Goal: Task Accomplishment & Management: Manage account settings

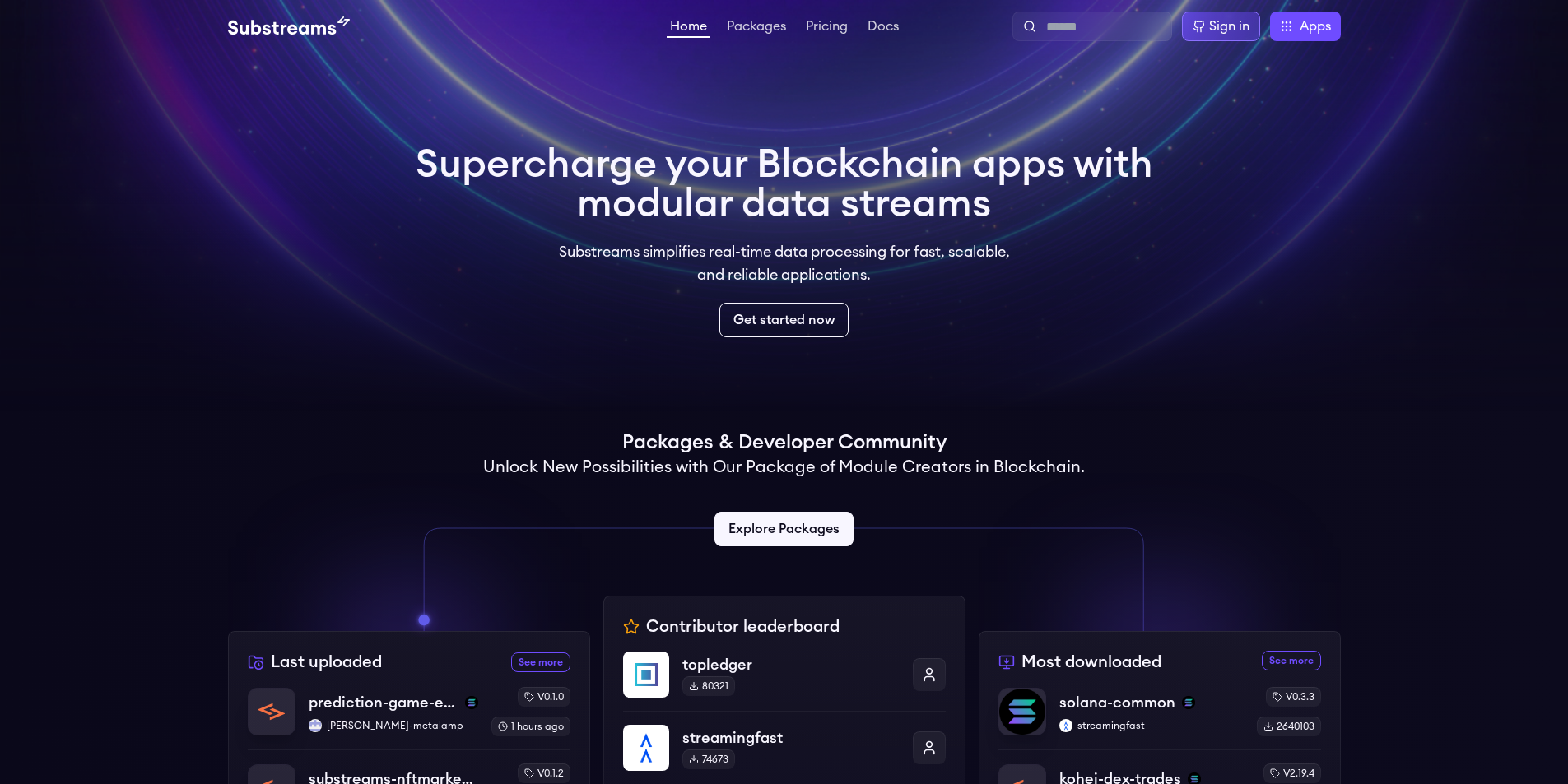
click at [1245, 29] on div "Sign in" at bounding box center [1229, 26] width 40 height 20
click at [833, 22] on link "Pricing" at bounding box center [826, 28] width 48 height 16
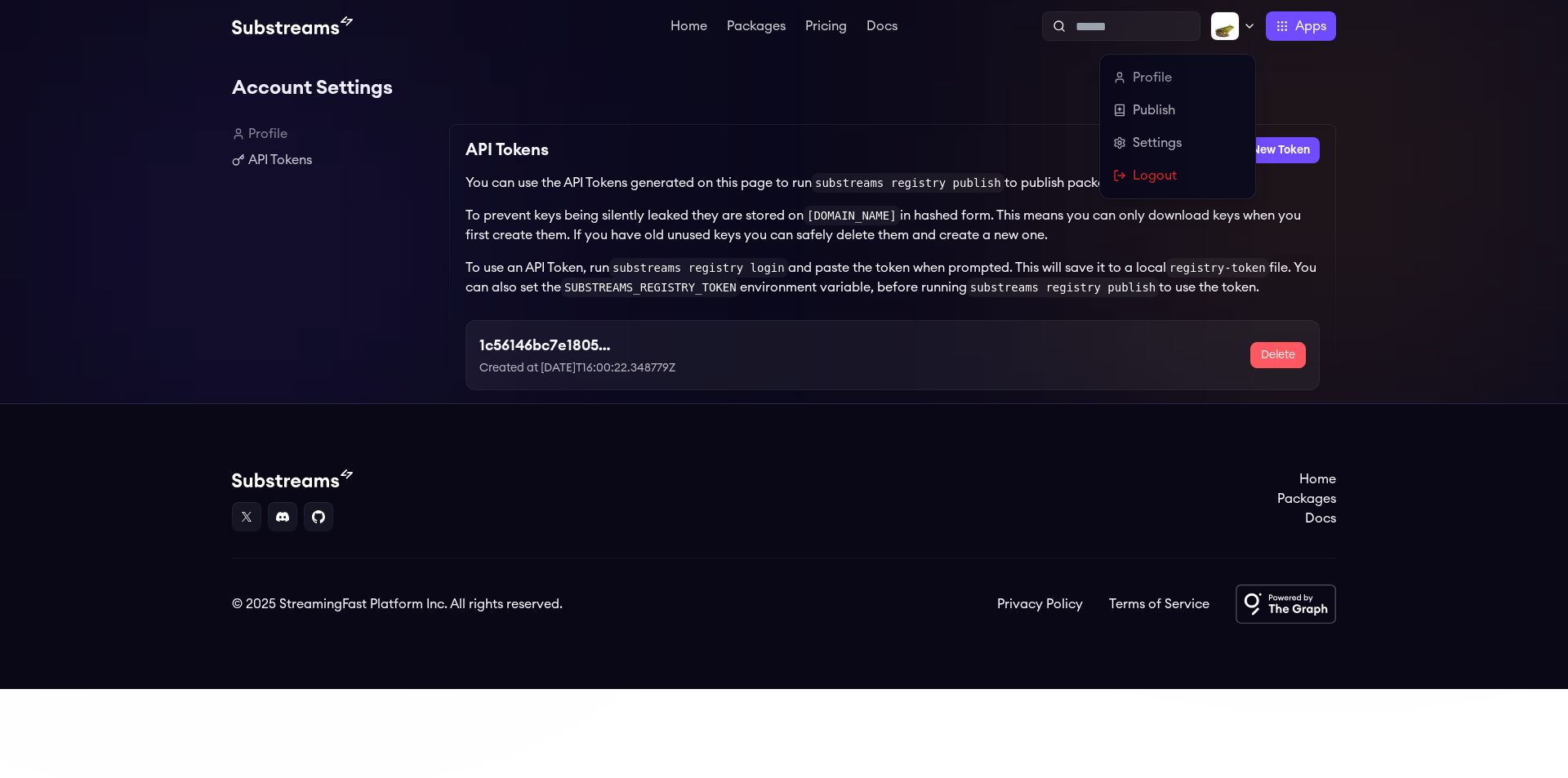
click at [1240, 26] on div at bounding box center [1232, 26] width 46 height 30
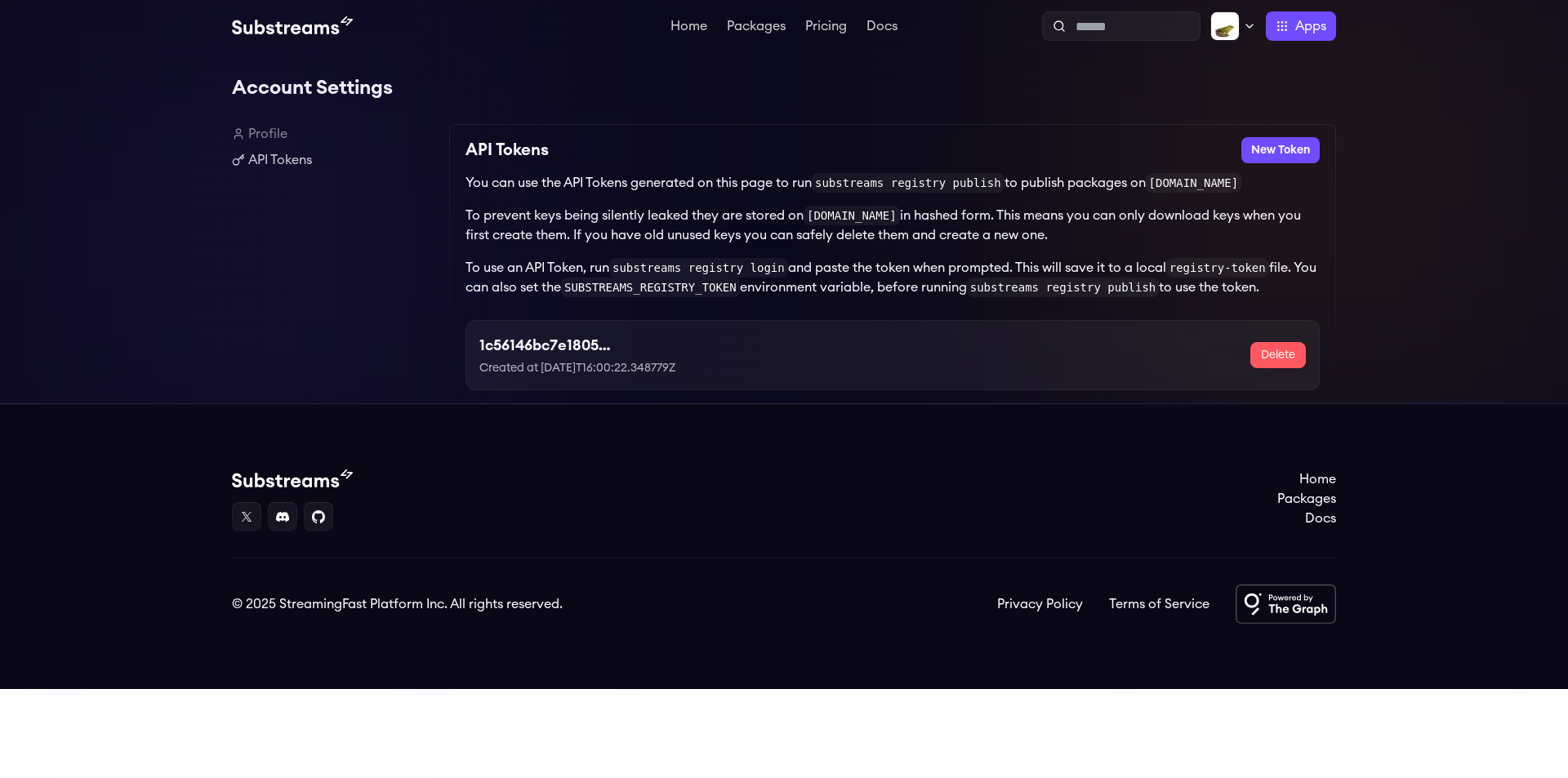
click at [833, 118] on div "Account Settings Profile API Tokens API Tokens New Token You can use the API To…" at bounding box center [784, 227] width 1104 height 351
